Goal: Check status: Check status

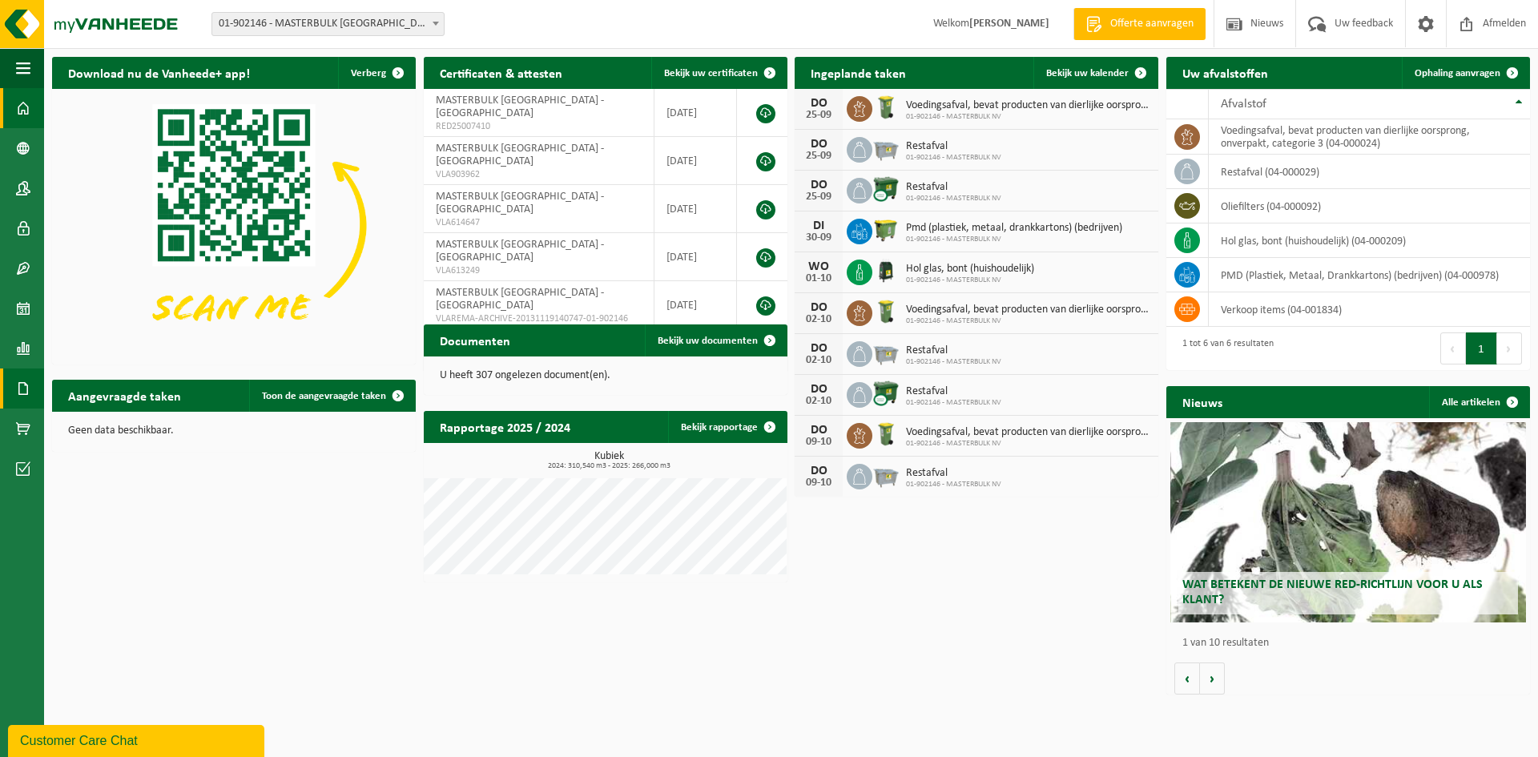
click at [16, 383] on span at bounding box center [23, 388] width 14 height 40
click at [101, 386] on span "Facturen" at bounding box center [114, 388] width 42 height 30
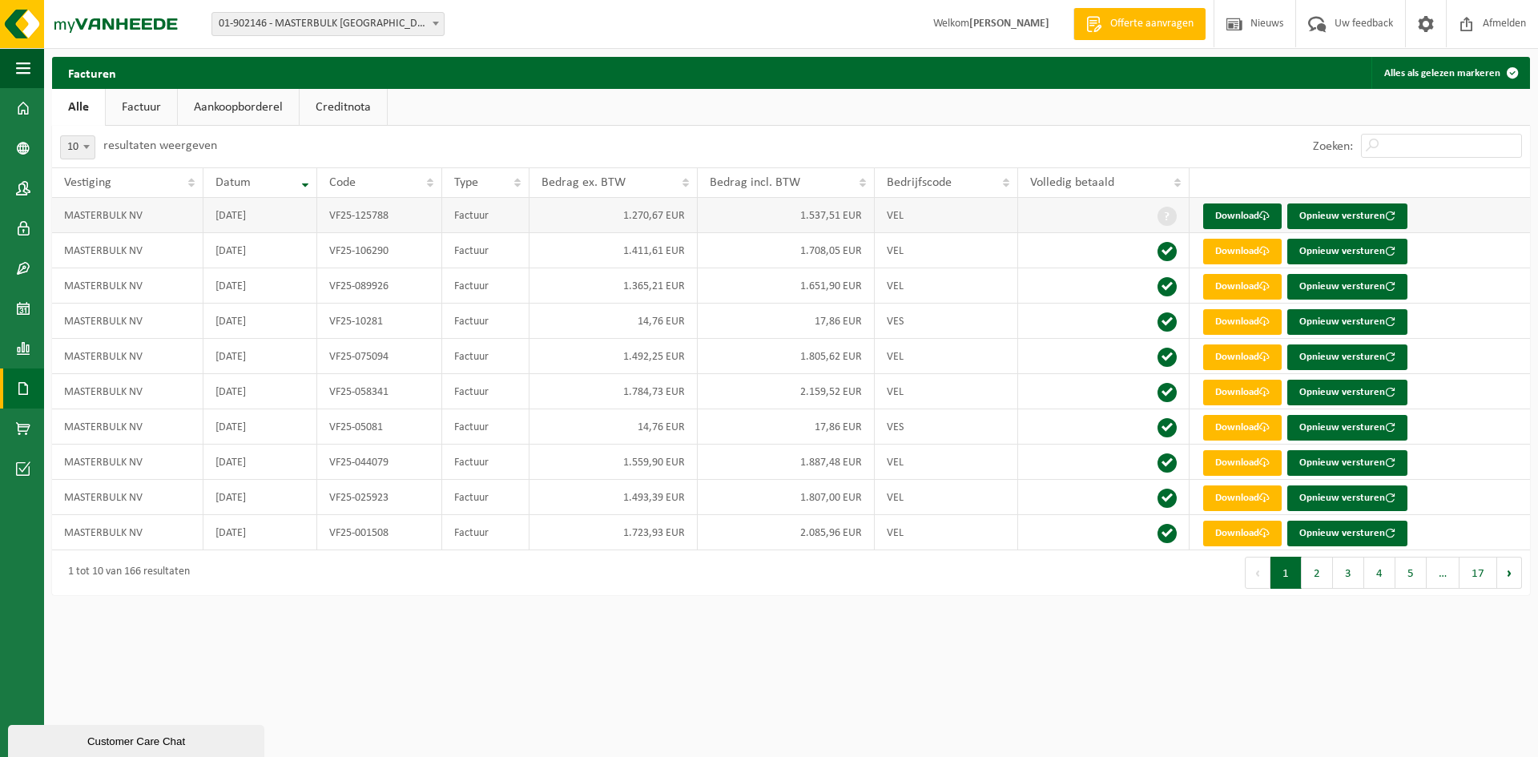
click at [234, 216] on td "[DATE]" at bounding box center [260, 215] width 114 height 35
click at [22, 353] on span at bounding box center [23, 348] width 14 height 40
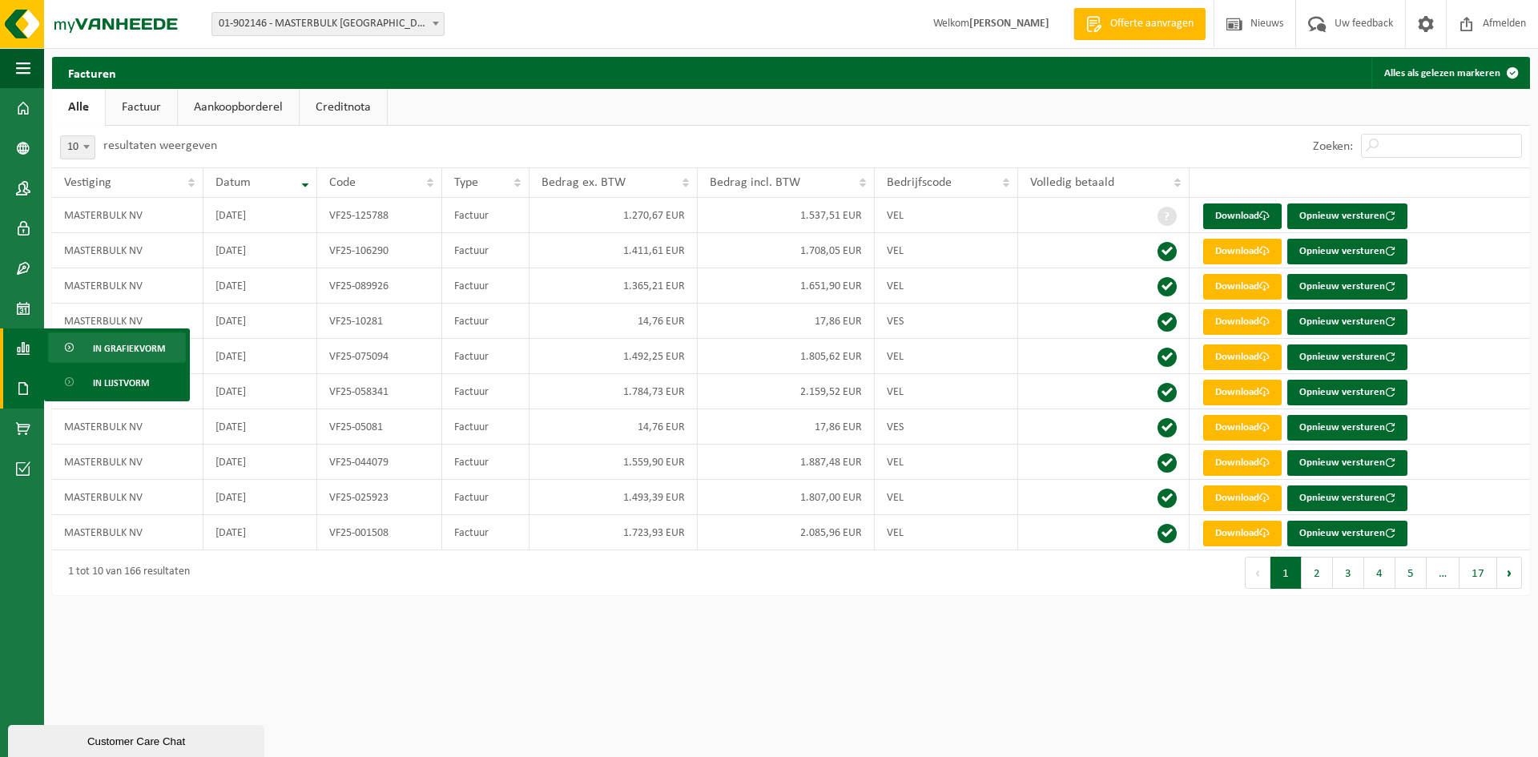
click at [115, 352] on span "In grafiekvorm" at bounding box center [129, 348] width 72 height 30
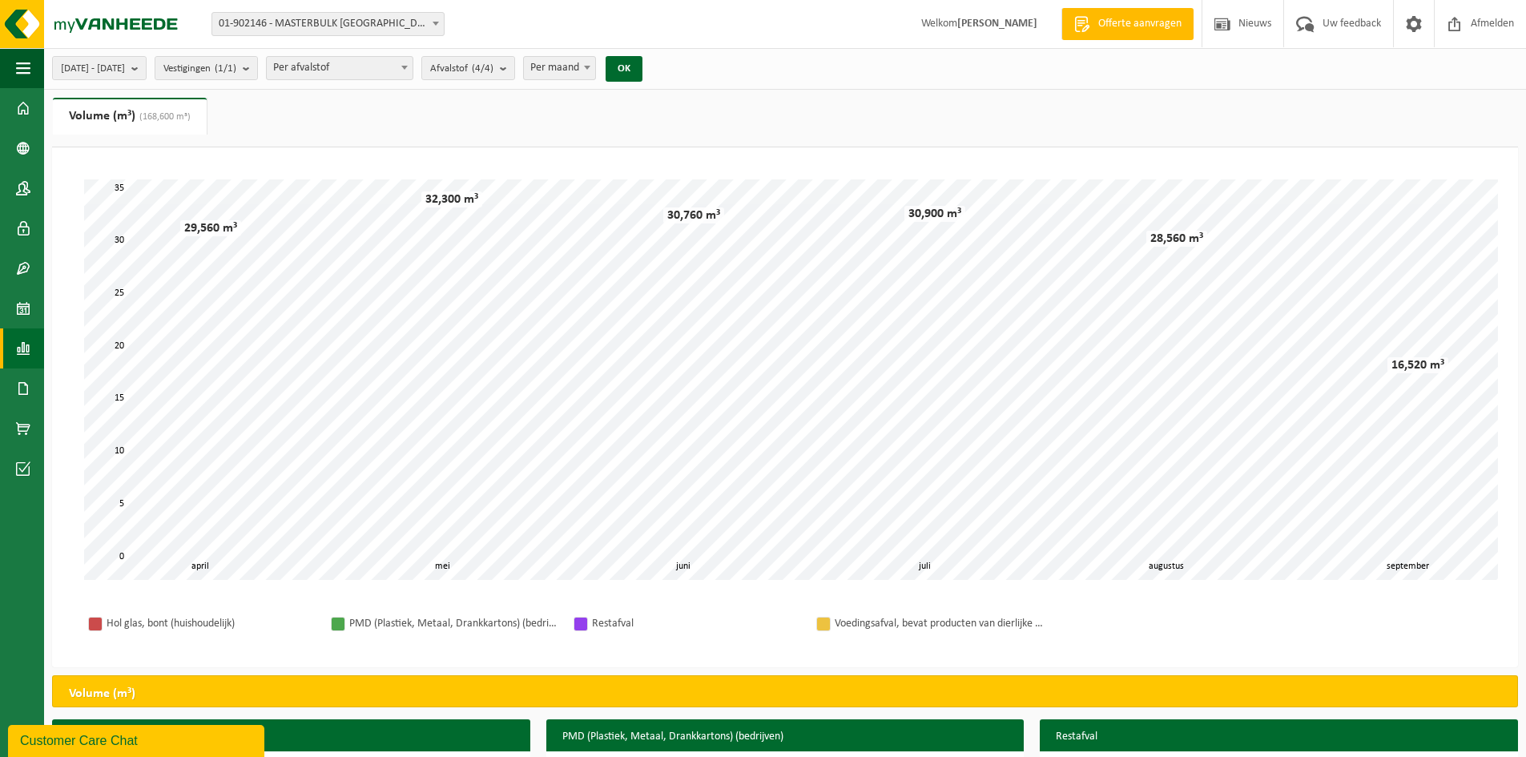
click at [1194, 644] on div "Hol glas, bont (huishoudelijk) PMD (Plastiek, Metaal, Drankkartons) (bedrijven)…" at bounding box center [785, 623] width 1434 height 55
